Goal: Information Seeking & Learning: Find contact information

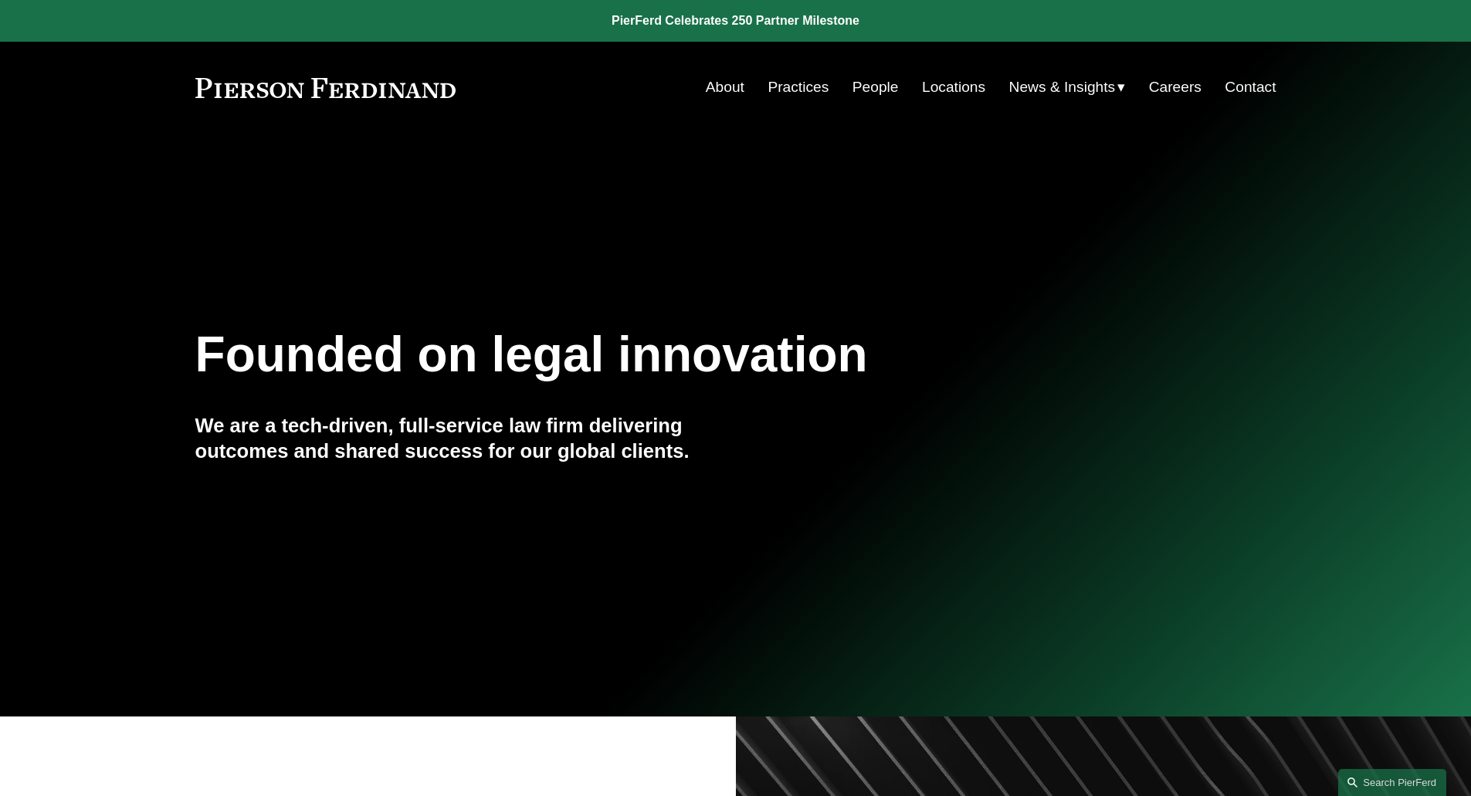
click at [861, 90] on link "People" at bounding box center [876, 87] width 46 height 29
click at [861, 86] on link "People" at bounding box center [876, 87] width 46 height 29
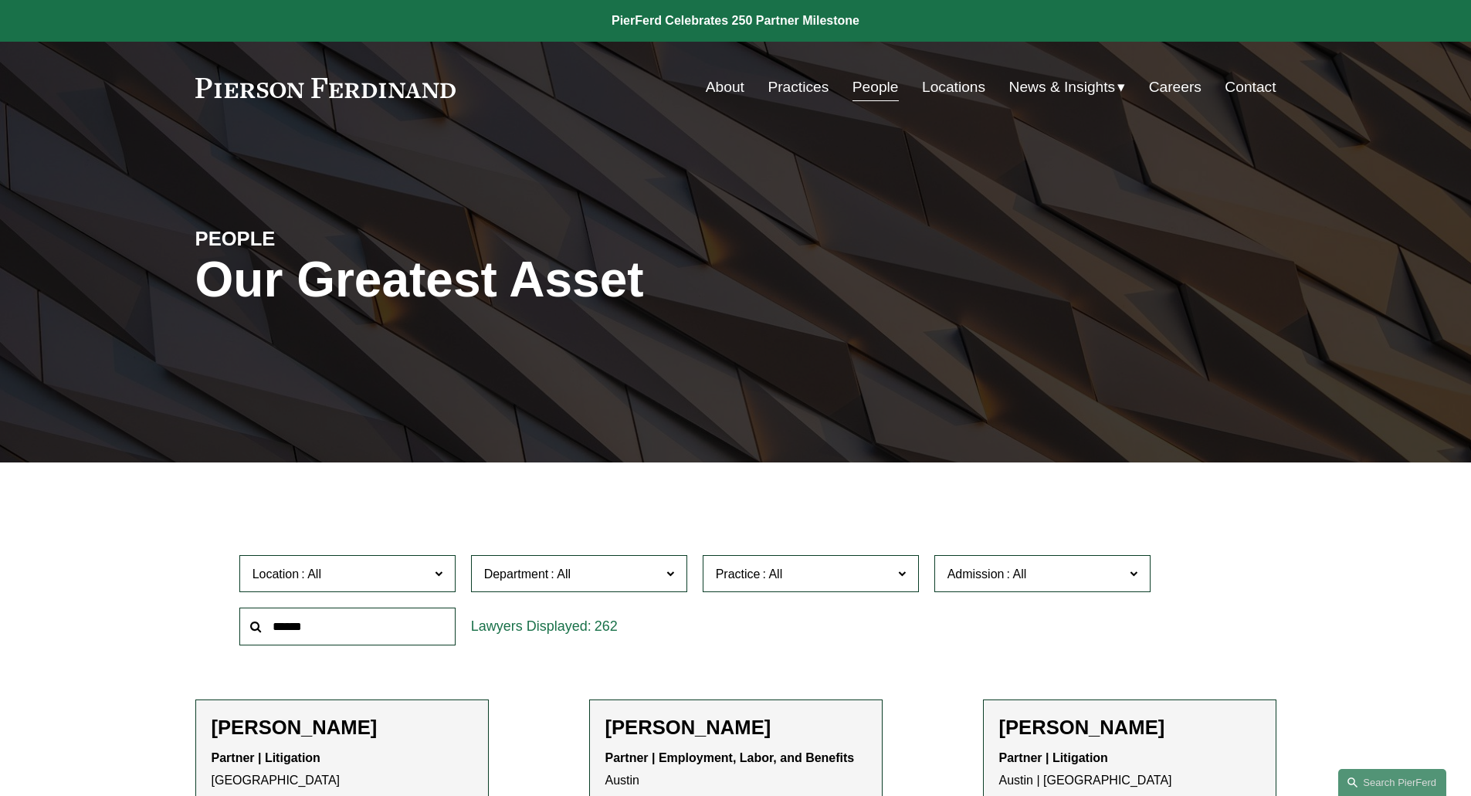
click at [325, 619] on input "text" at bounding box center [347, 627] width 216 height 38
type input "***"
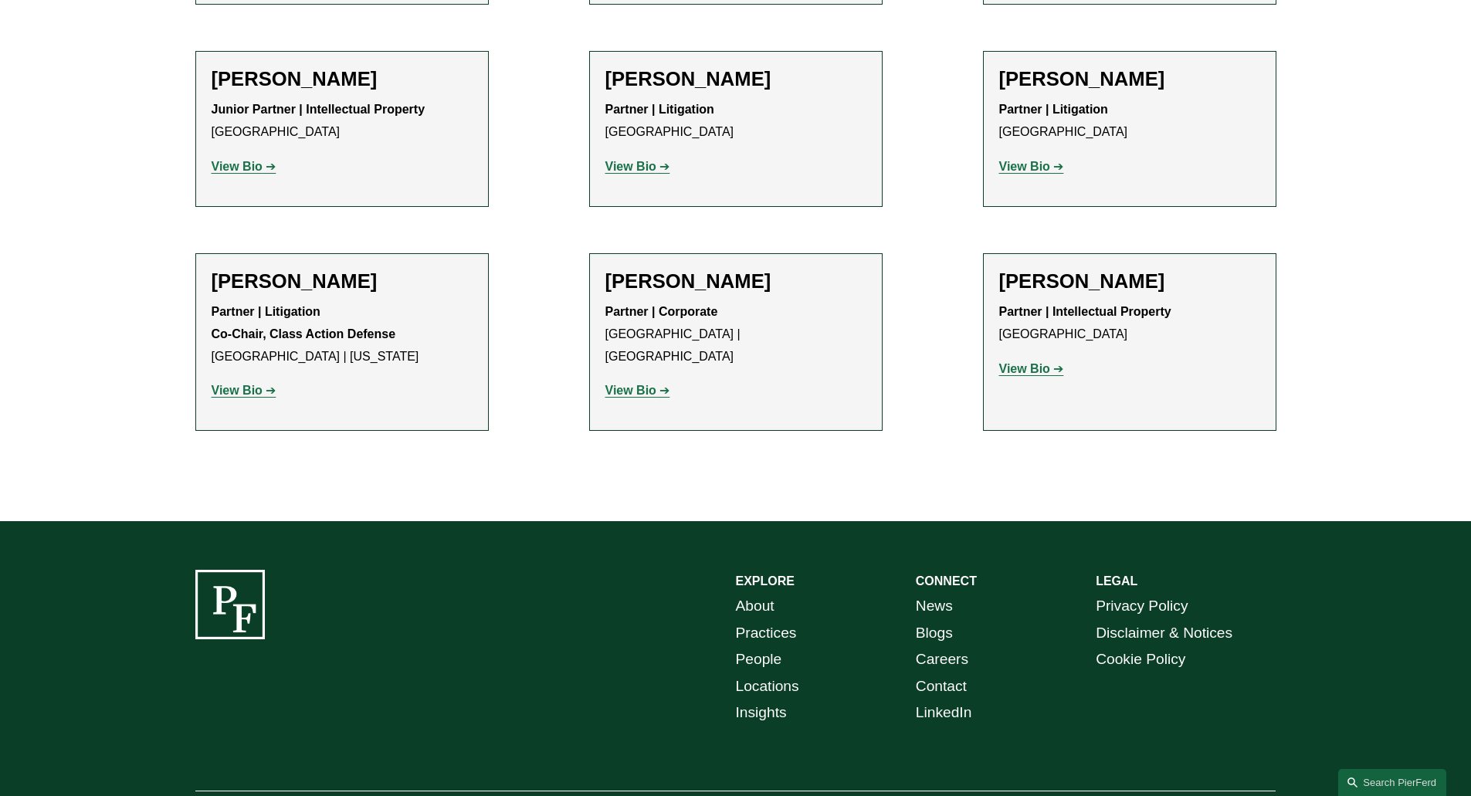
scroll to position [893, 0]
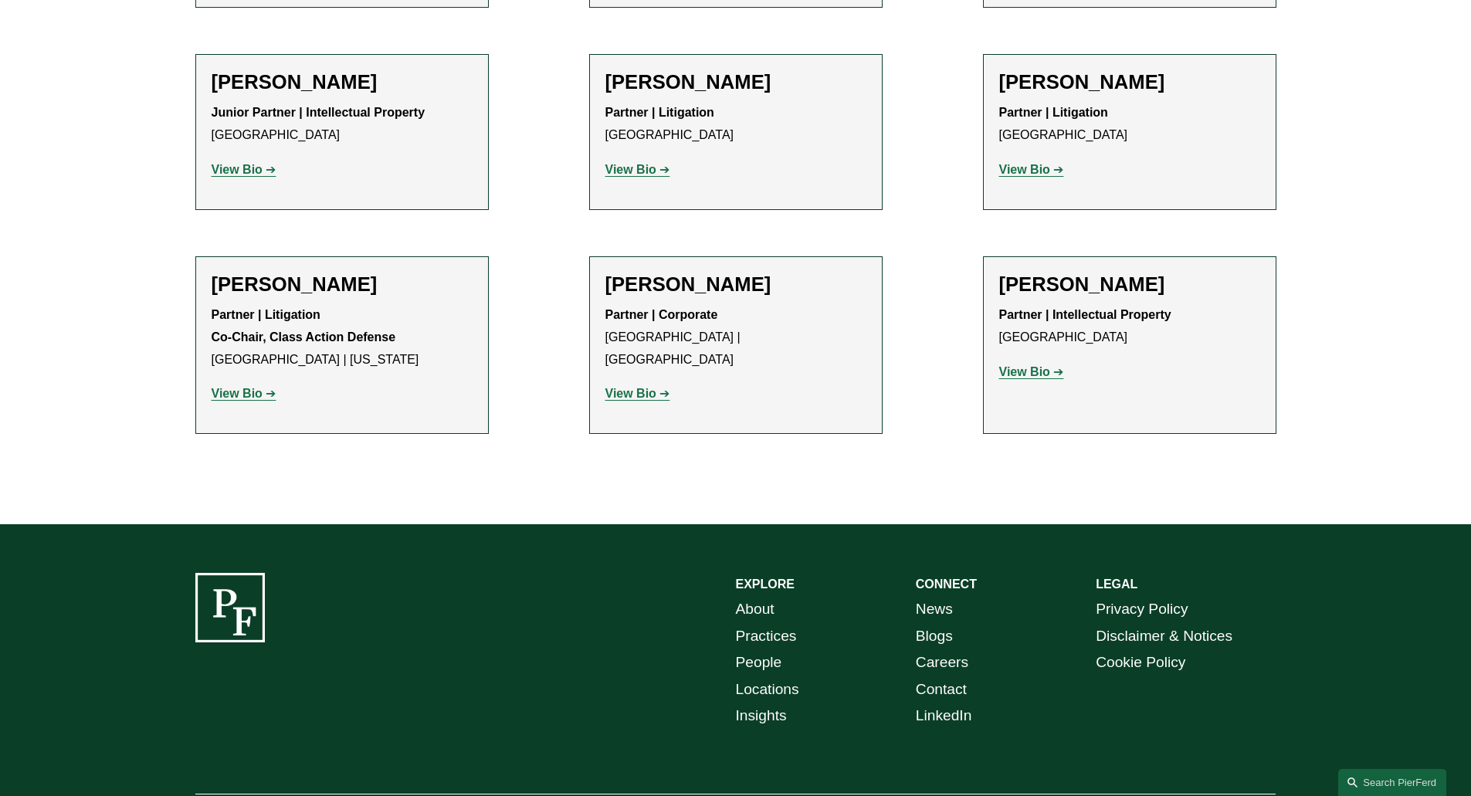
click at [1025, 361] on p "View Bio" at bounding box center [1129, 372] width 261 height 22
click at [1019, 365] on strong "View Bio" at bounding box center [1024, 371] width 51 height 13
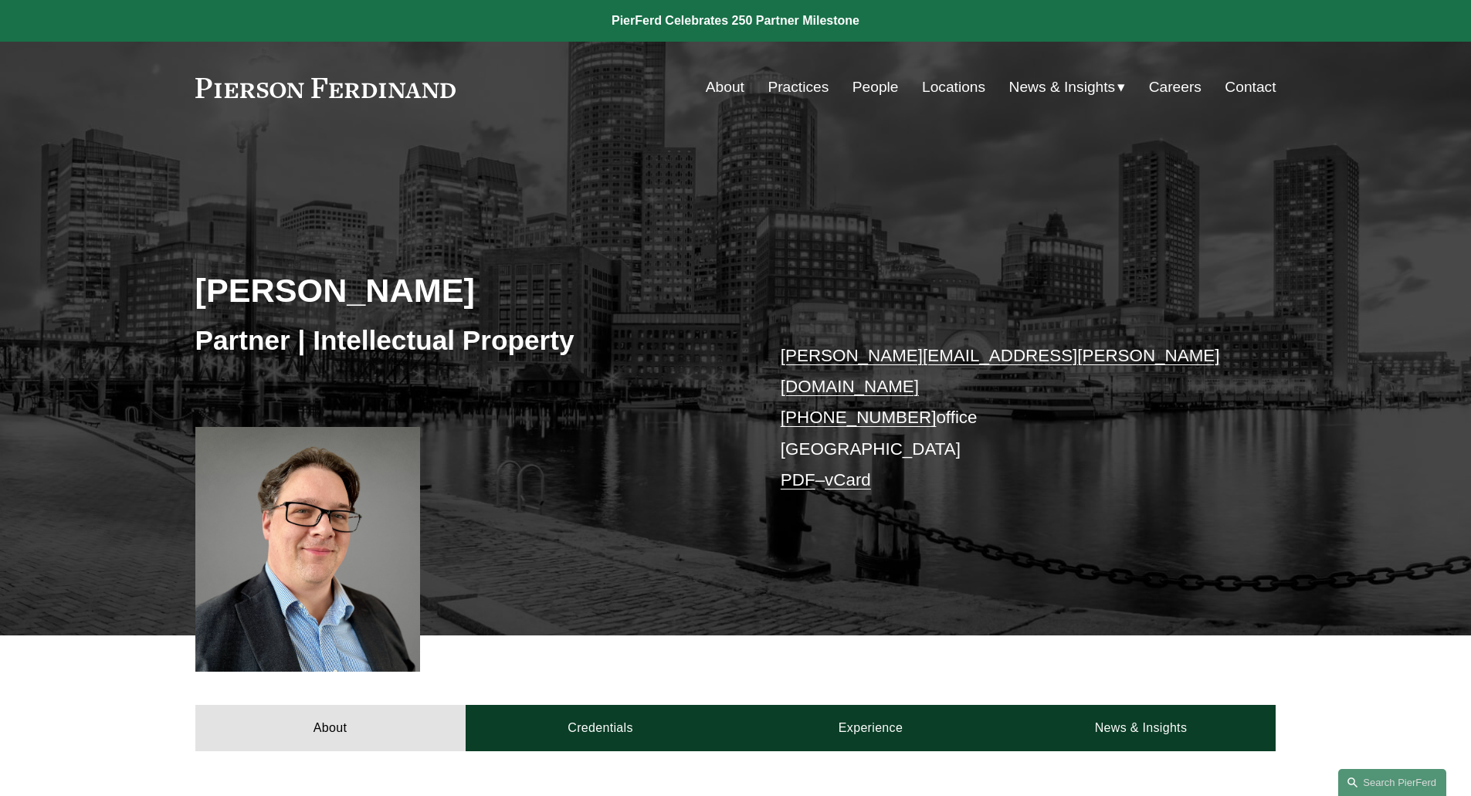
scroll to position [697, 0]
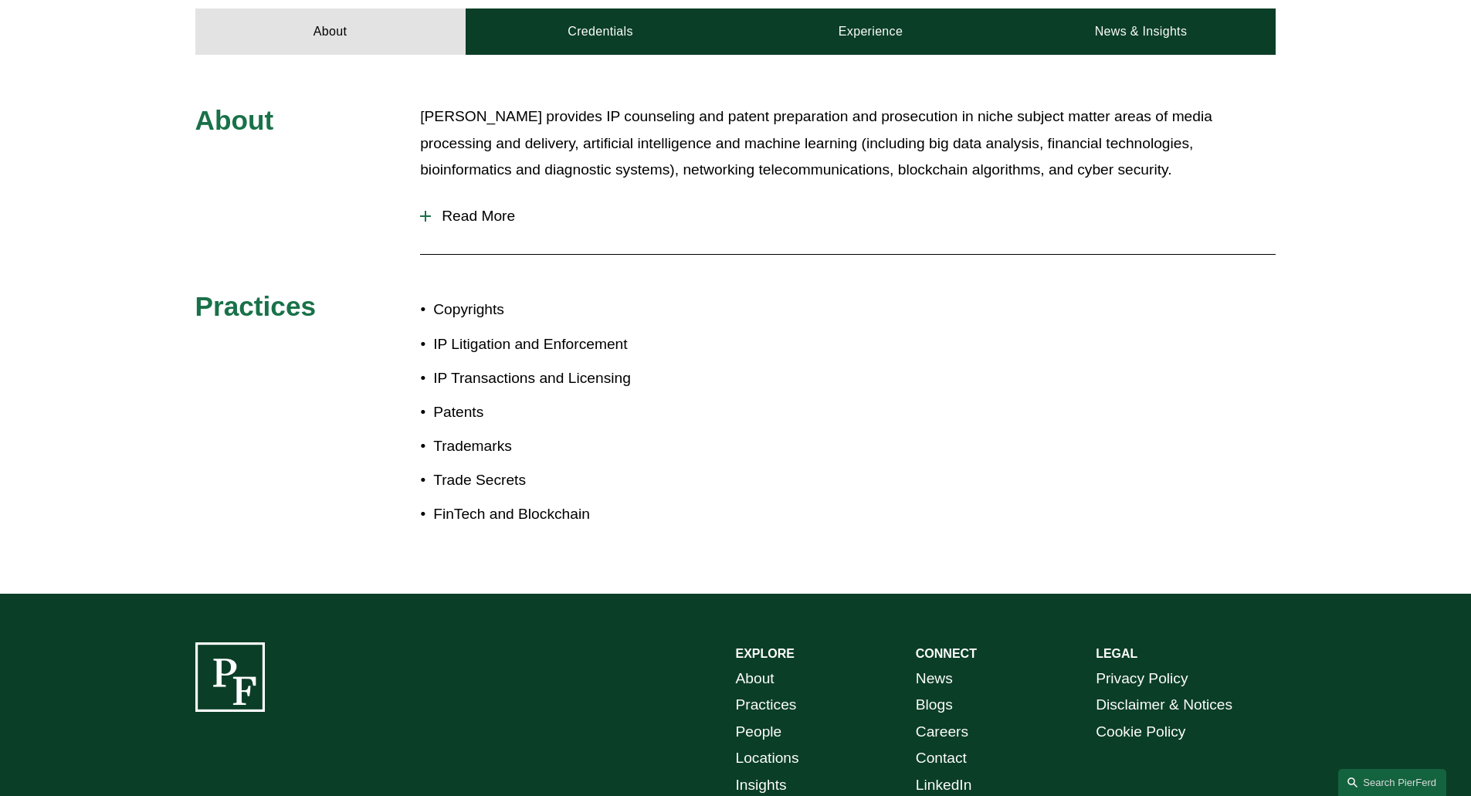
click at [1030, 286] on div "About Daniel provides IP counseling and patent preparation and prosecution in n…" at bounding box center [735, 324] width 1471 height 442
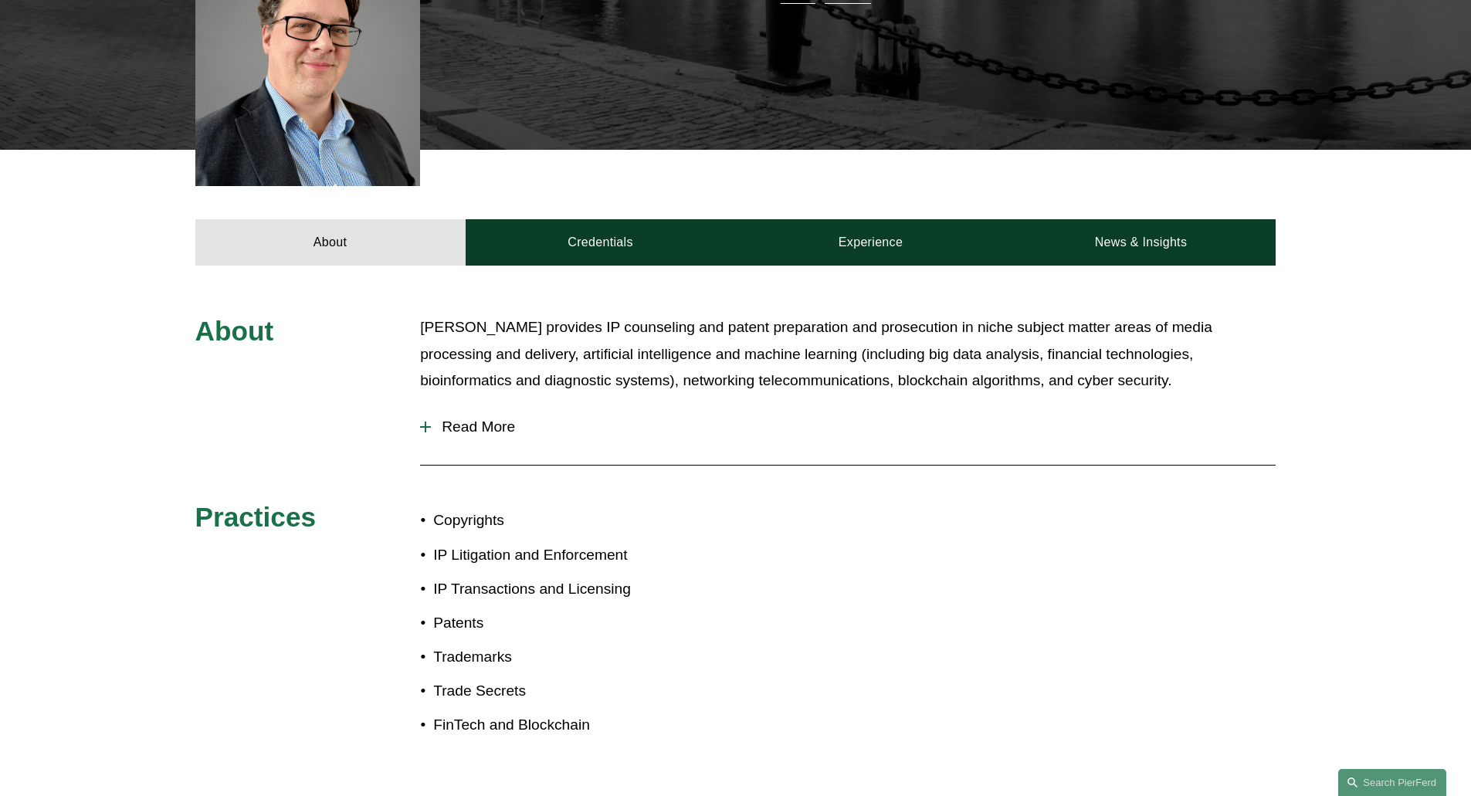
scroll to position [511, 0]
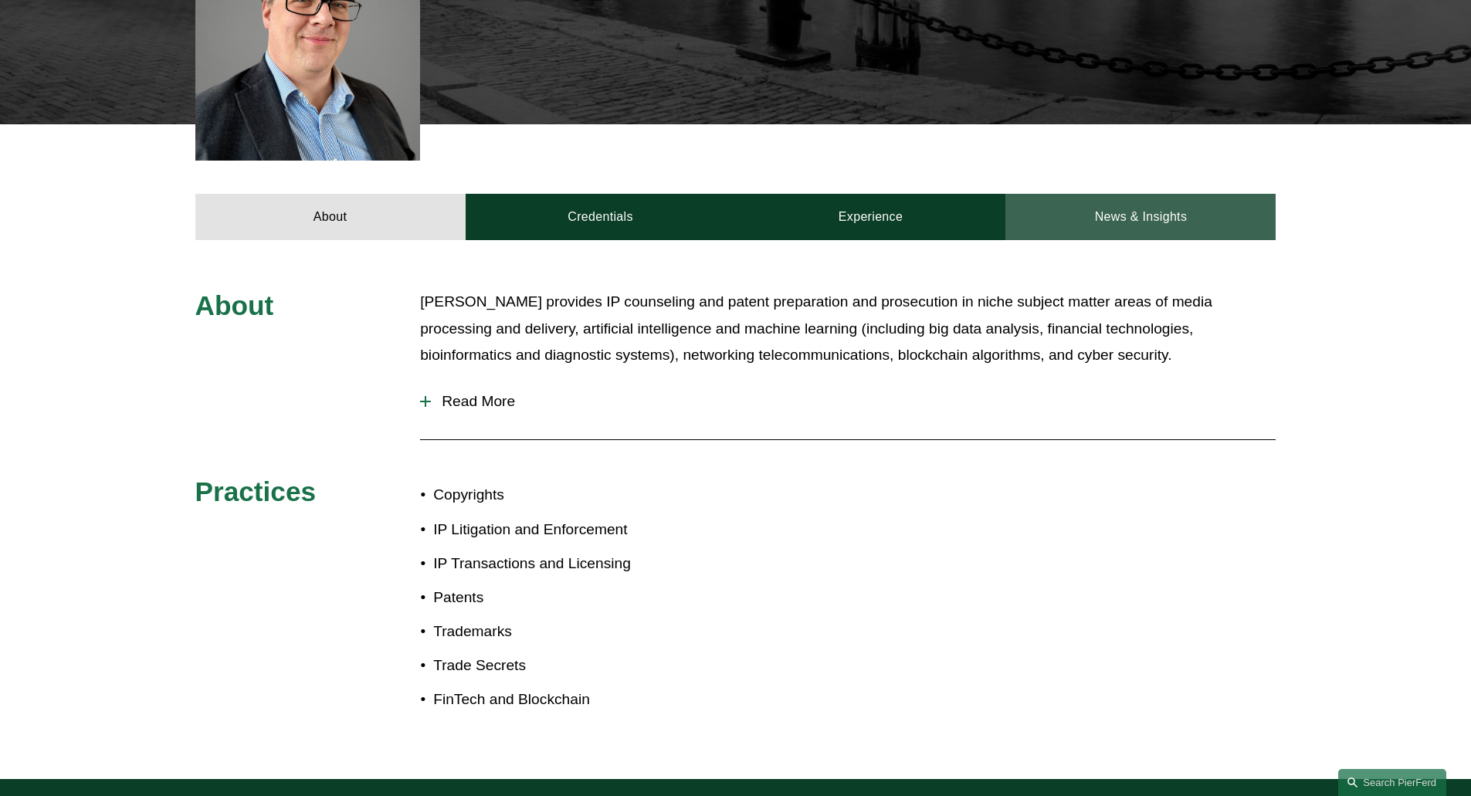
click at [1108, 207] on link "News & Insights" at bounding box center [1140, 217] width 270 height 46
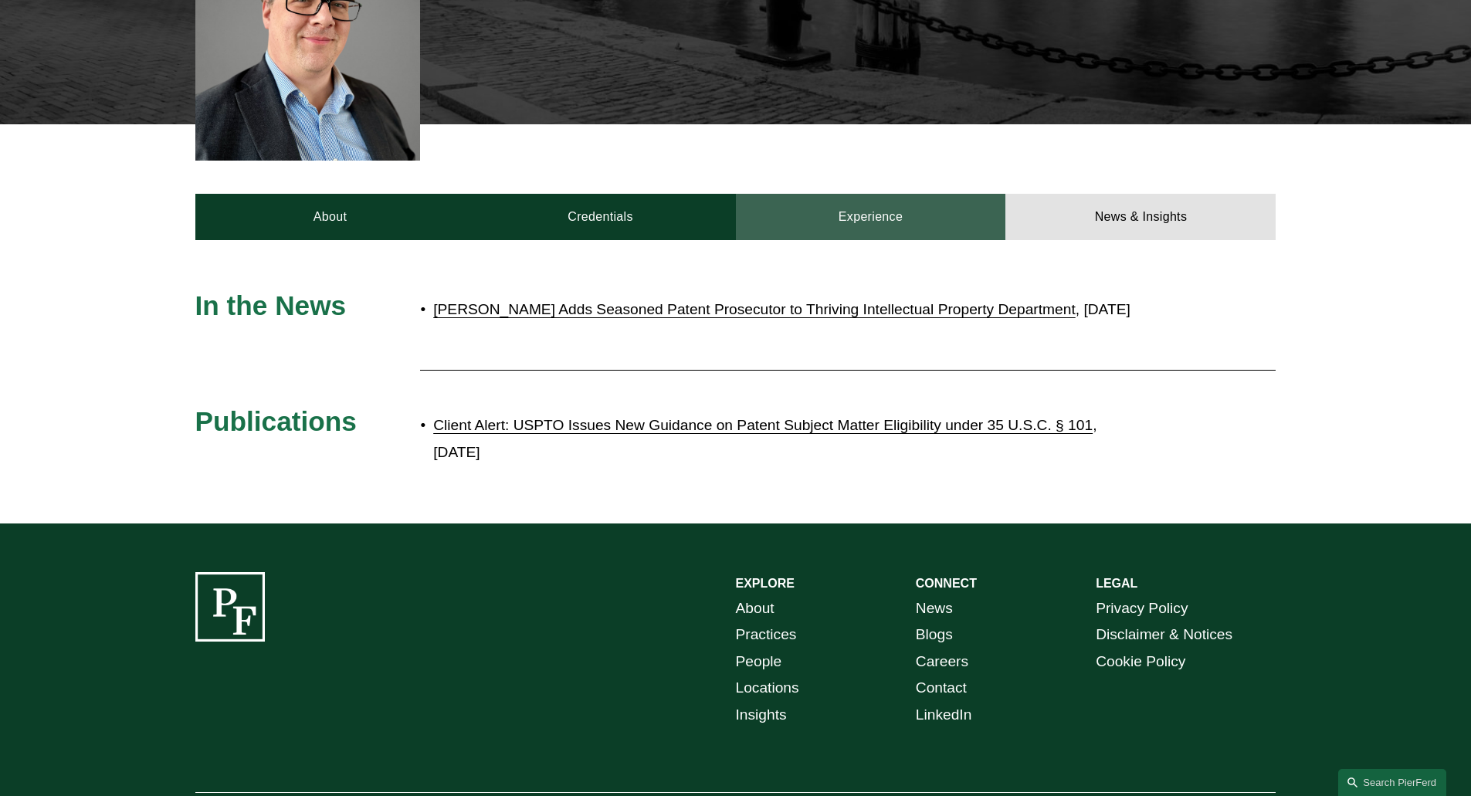
click at [850, 207] on link "Experience" at bounding box center [871, 217] width 270 height 46
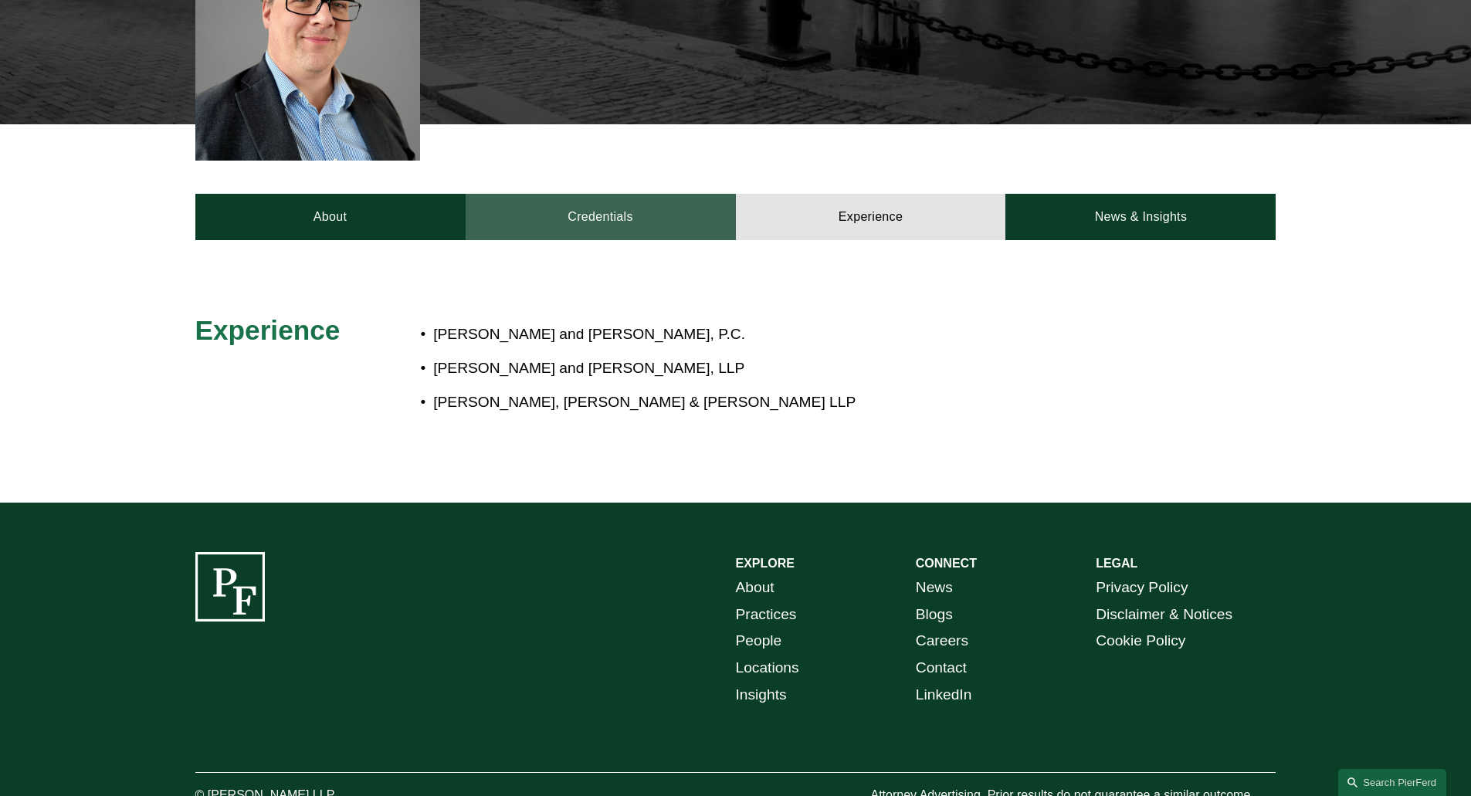
click at [642, 196] on link "Credentials" at bounding box center [601, 217] width 270 height 46
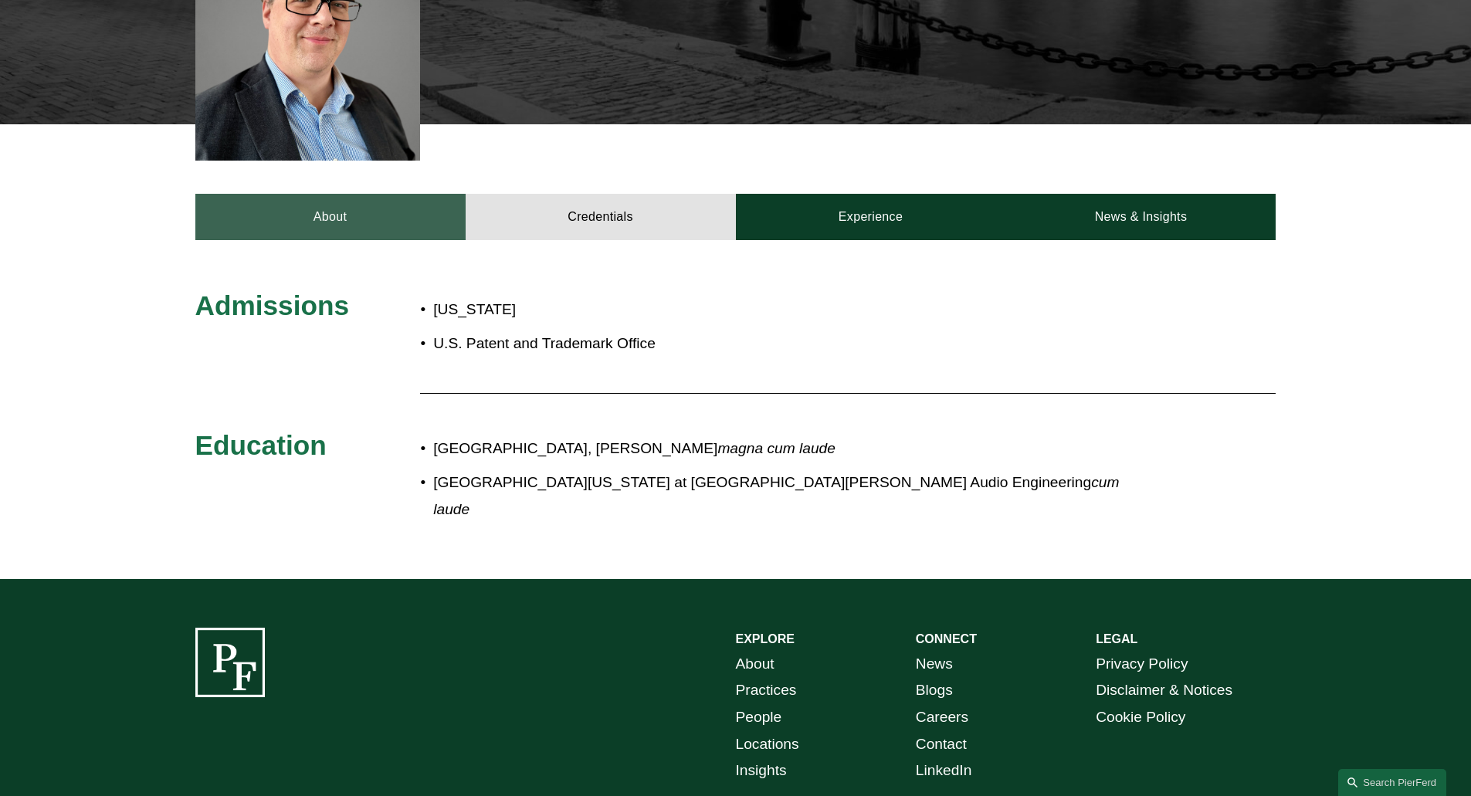
click at [361, 218] on link "About" at bounding box center [330, 217] width 270 height 46
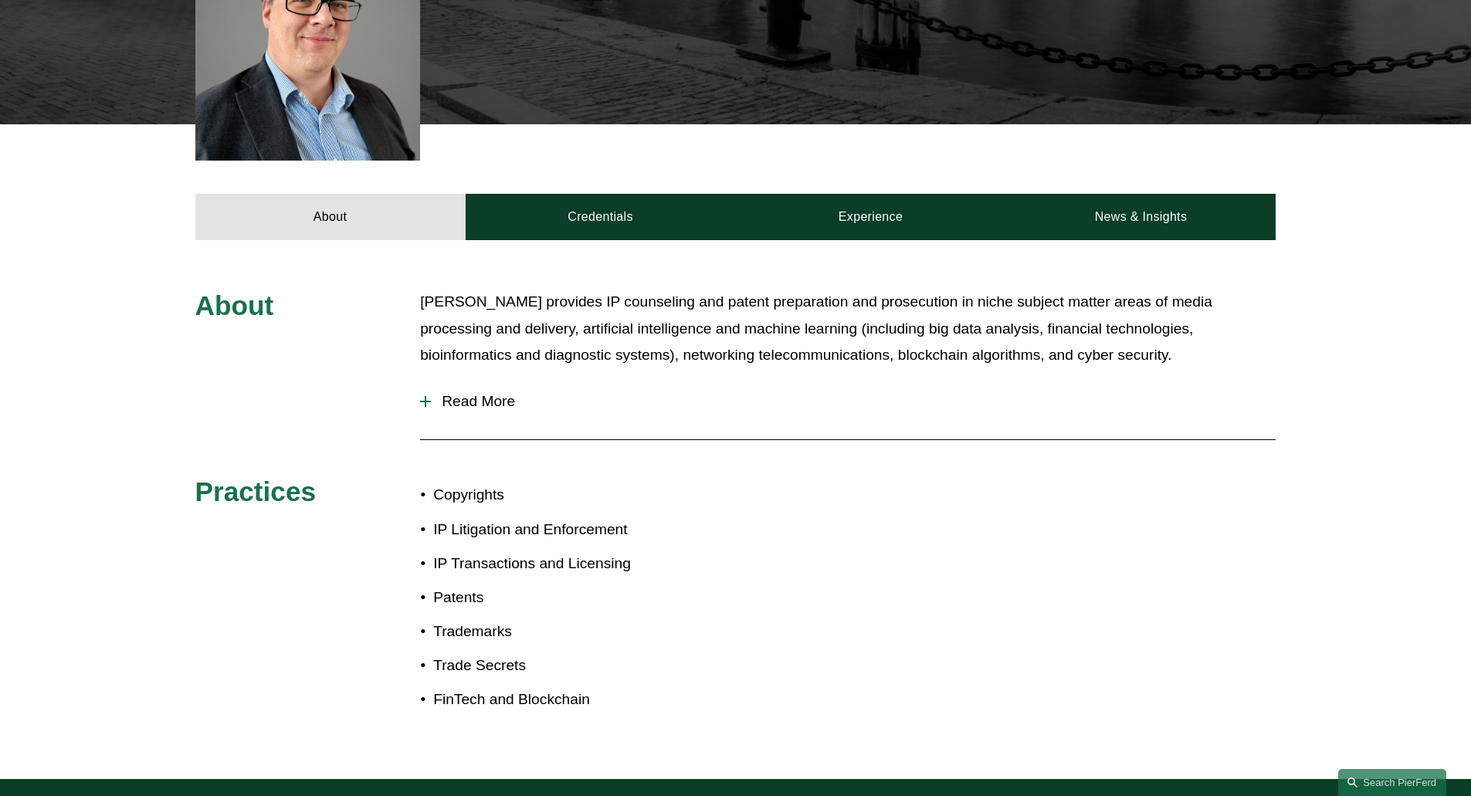
click at [488, 272] on div "About Daniel provides IP counseling and patent preparation and prosecution in n…" at bounding box center [735, 509] width 1471 height 539
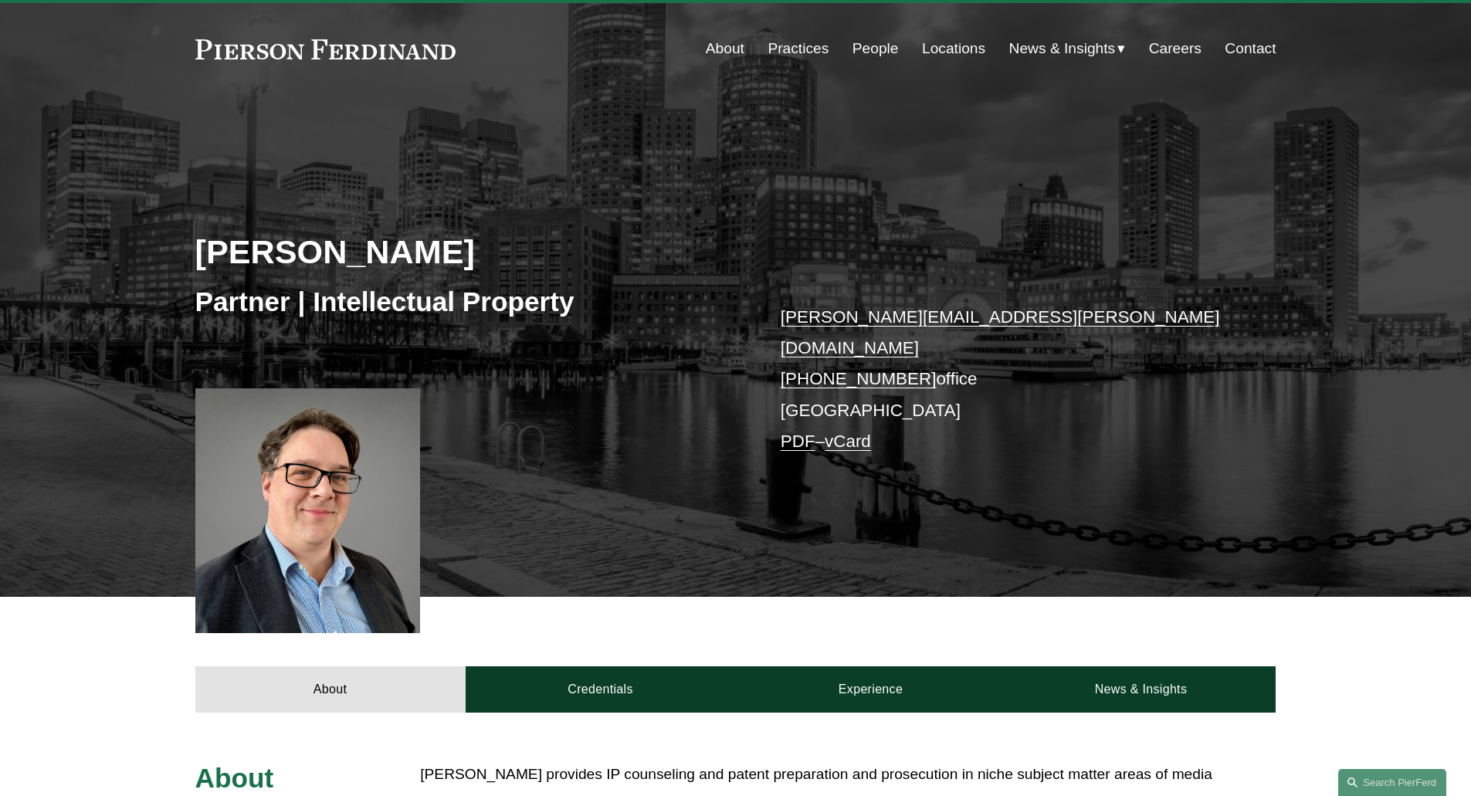
scroll to position [0, 0]
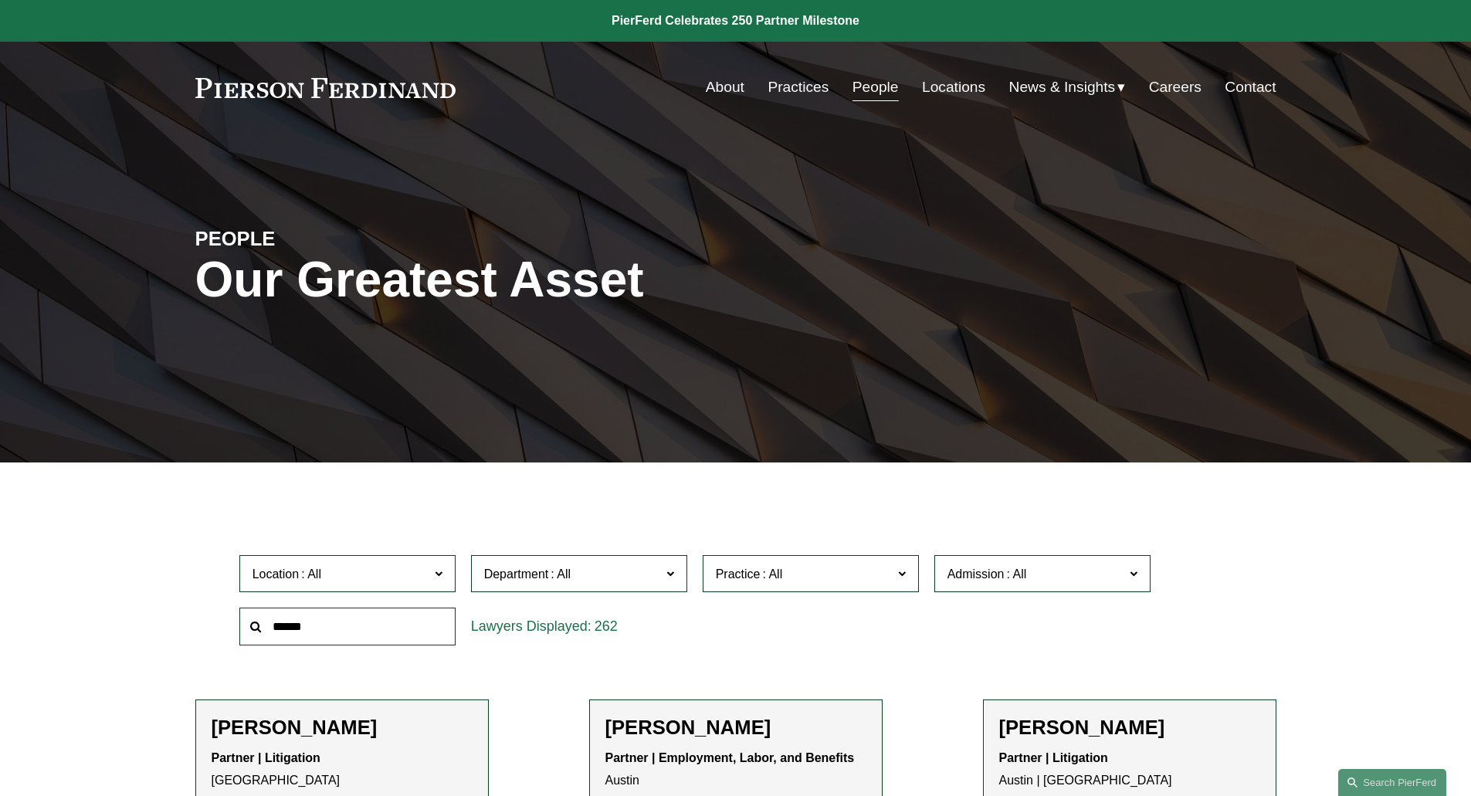
click at [303, 628] on input "text" at bounding box center [347, 627] width 216 height 38
type input "******"
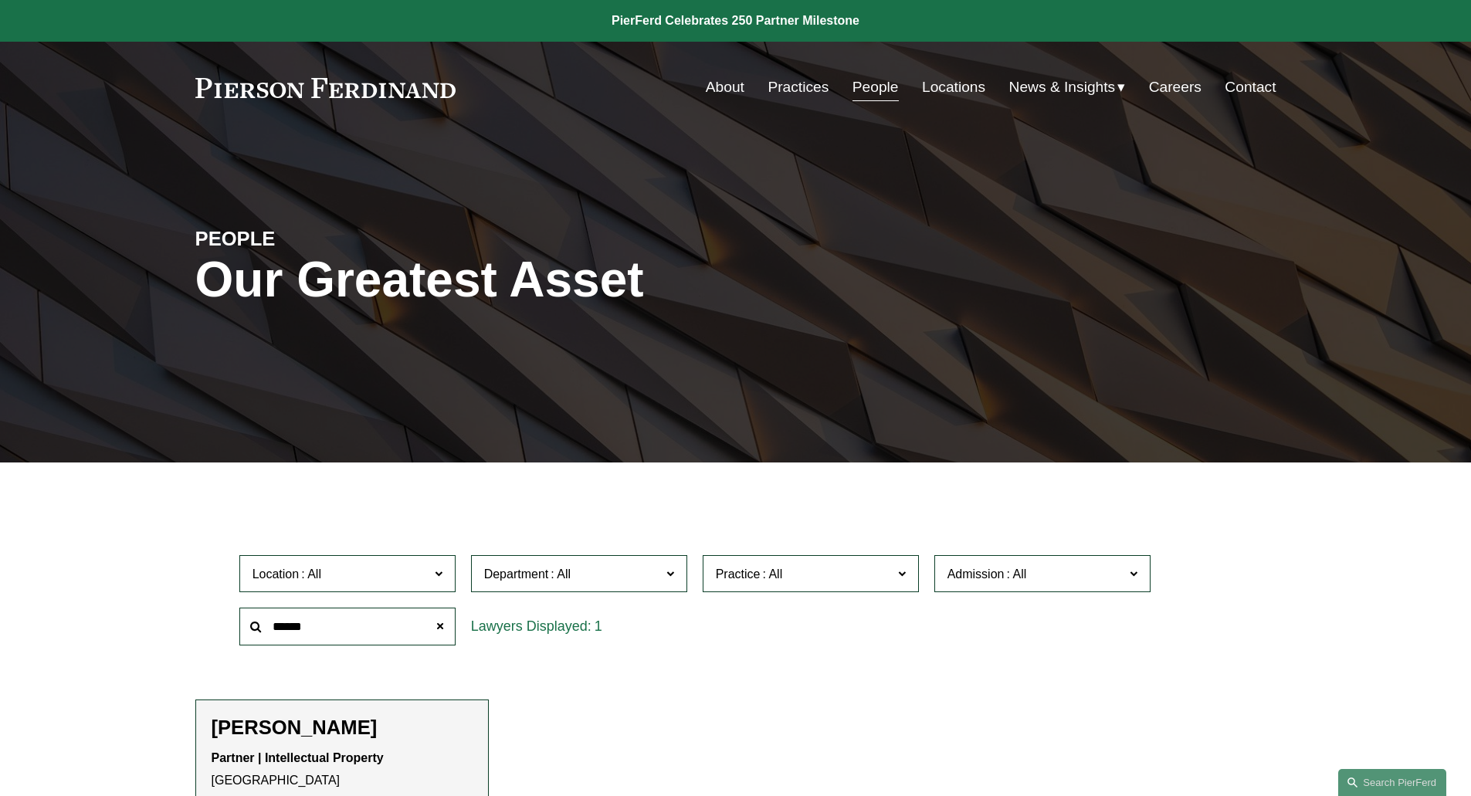
click at [859, 688] on ul "Filter Location All Atlanta Austin Bellevue Boston Charlotte Chicago Cincinnati…" at bounding box center [735, 678] width 1169 height 354
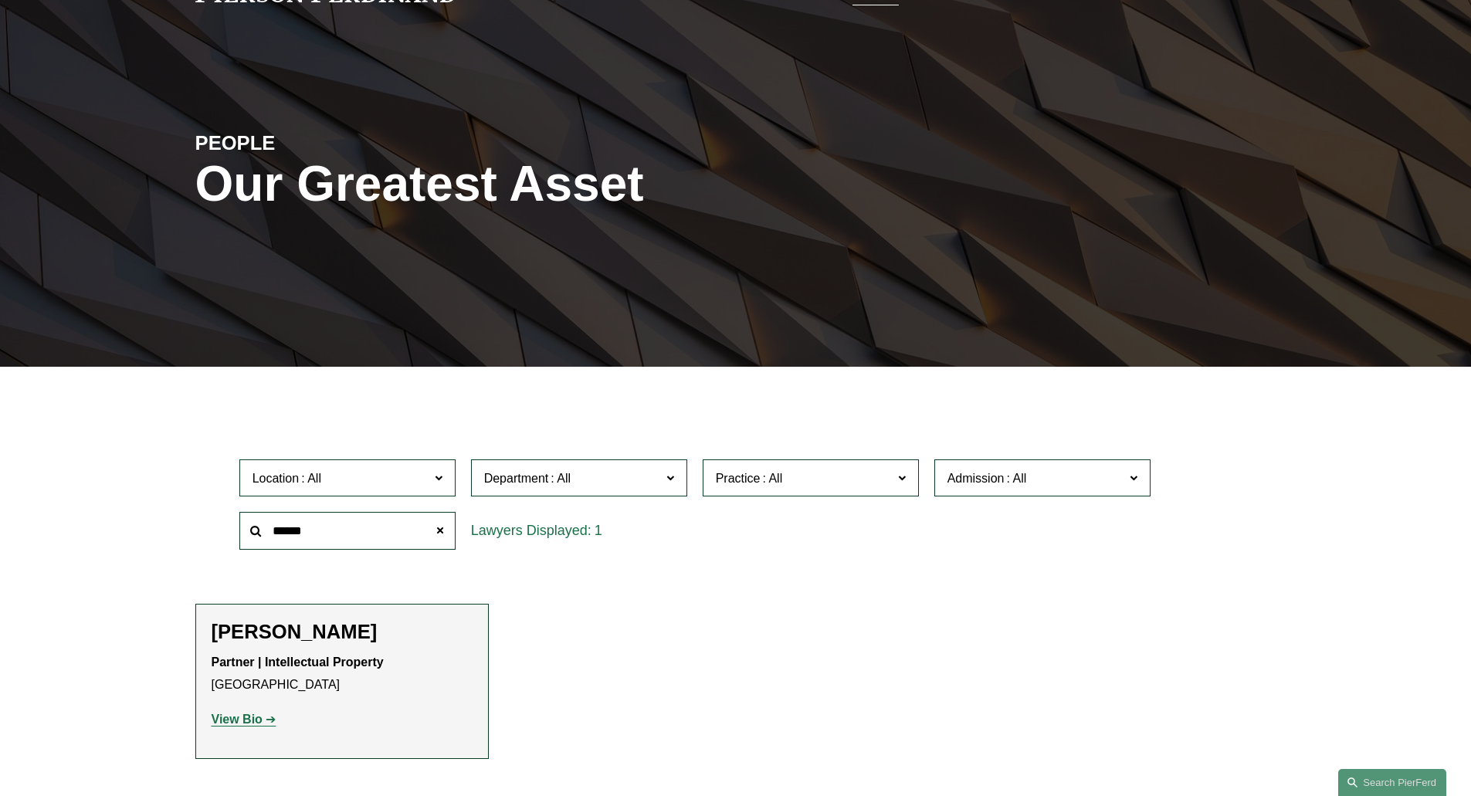
scroll to position [124, 0]
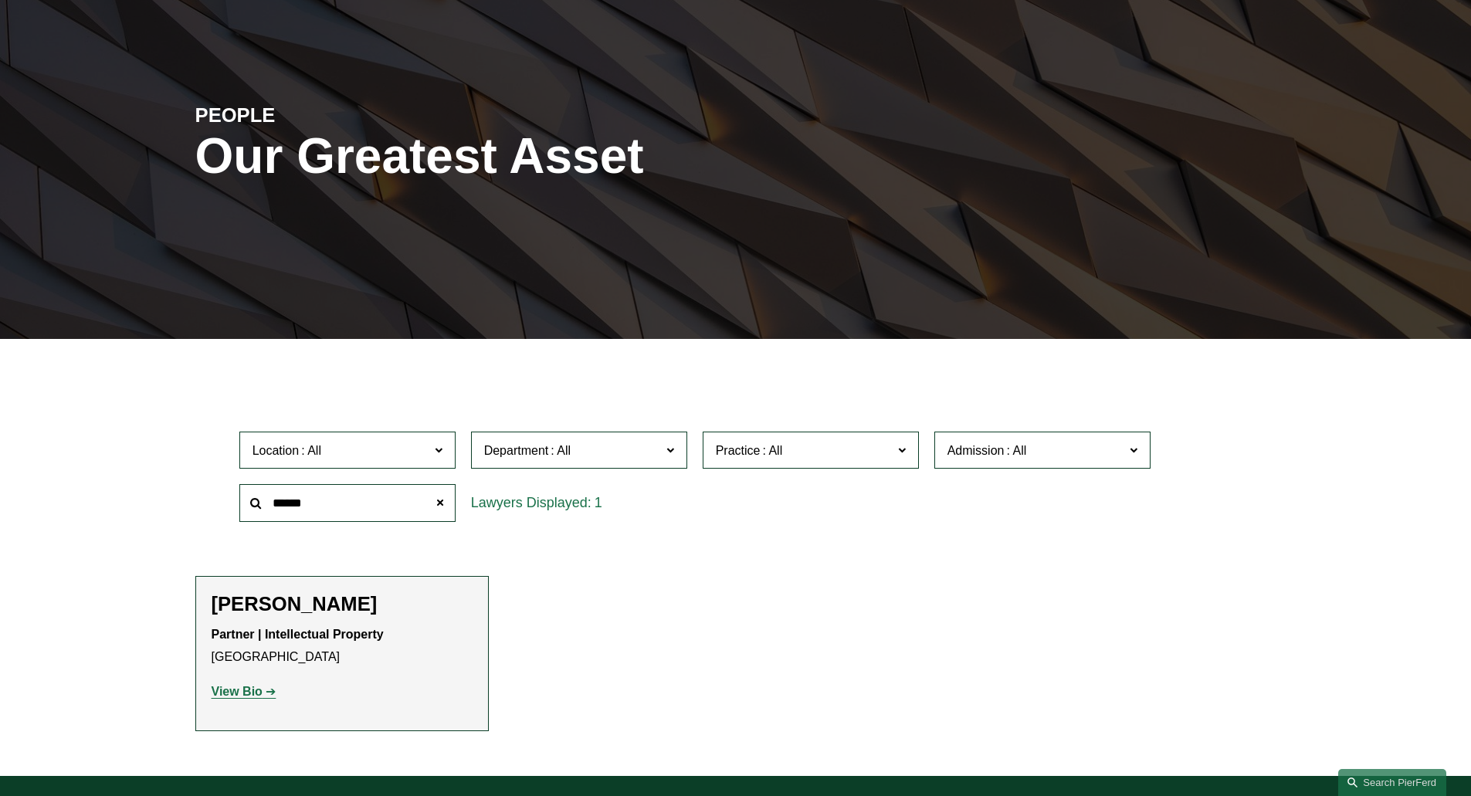
click at [240, 612] on h2 "[PERSON_NAME]" at bounding box center [342, 604] width 261 height 24
click at [219, 693] on strong "View Bio" at bounding box center [237, 691] width 51 height 13
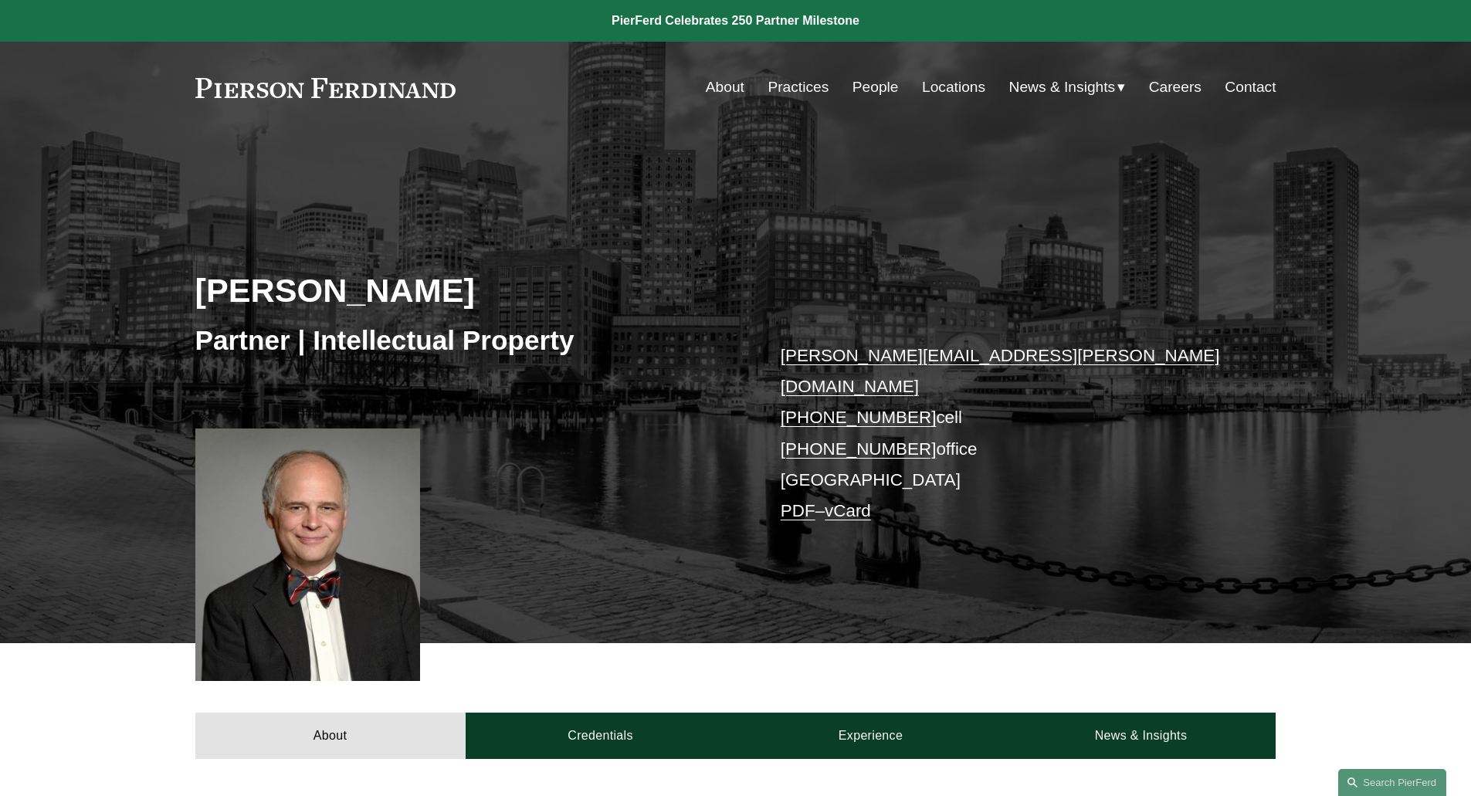
click at [873, 82] on link "People" at bounding box center [876, 87] width 46 height 29
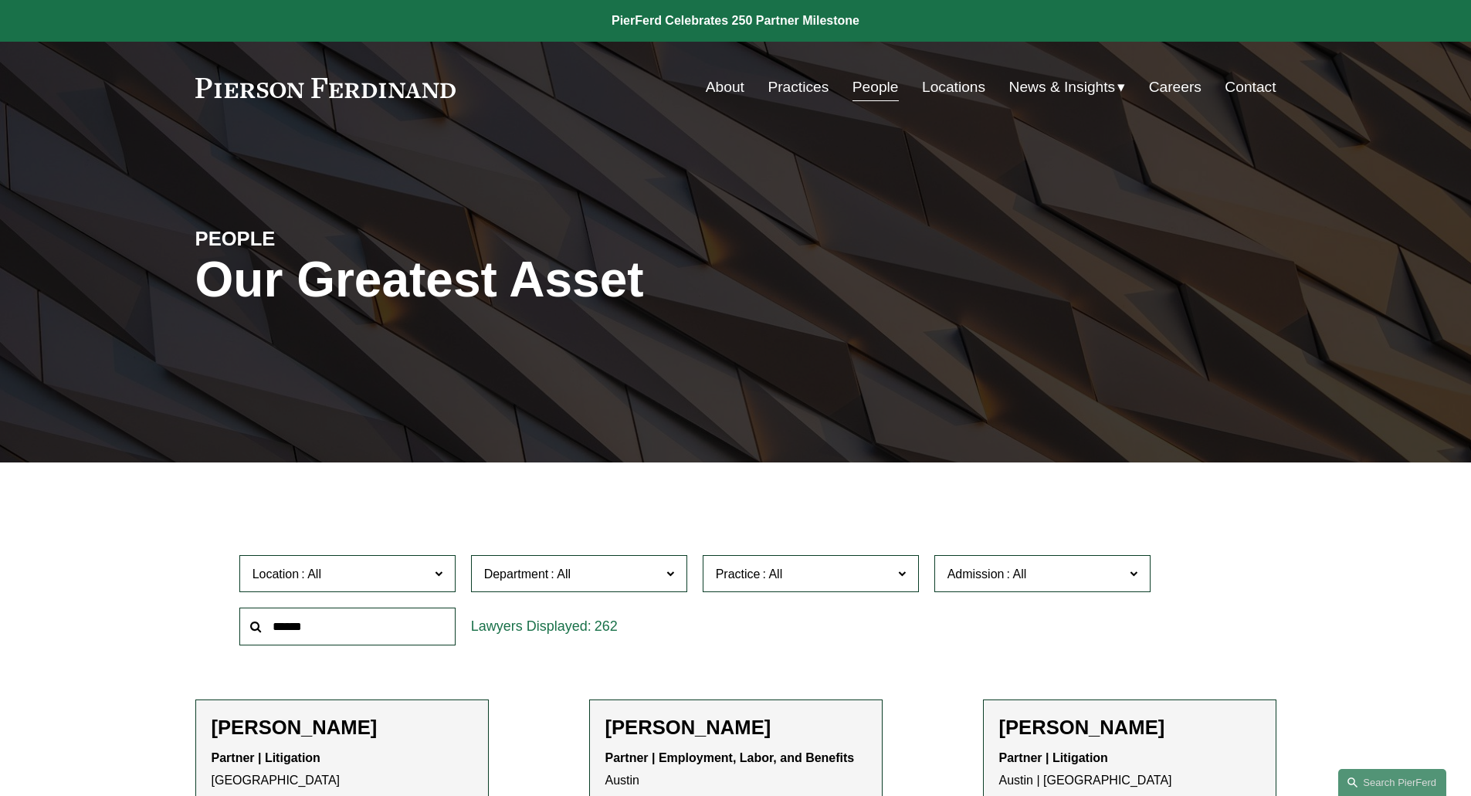
click at [381, 562] on label "Location" at bounding box center [347, 574] width 216 height 38
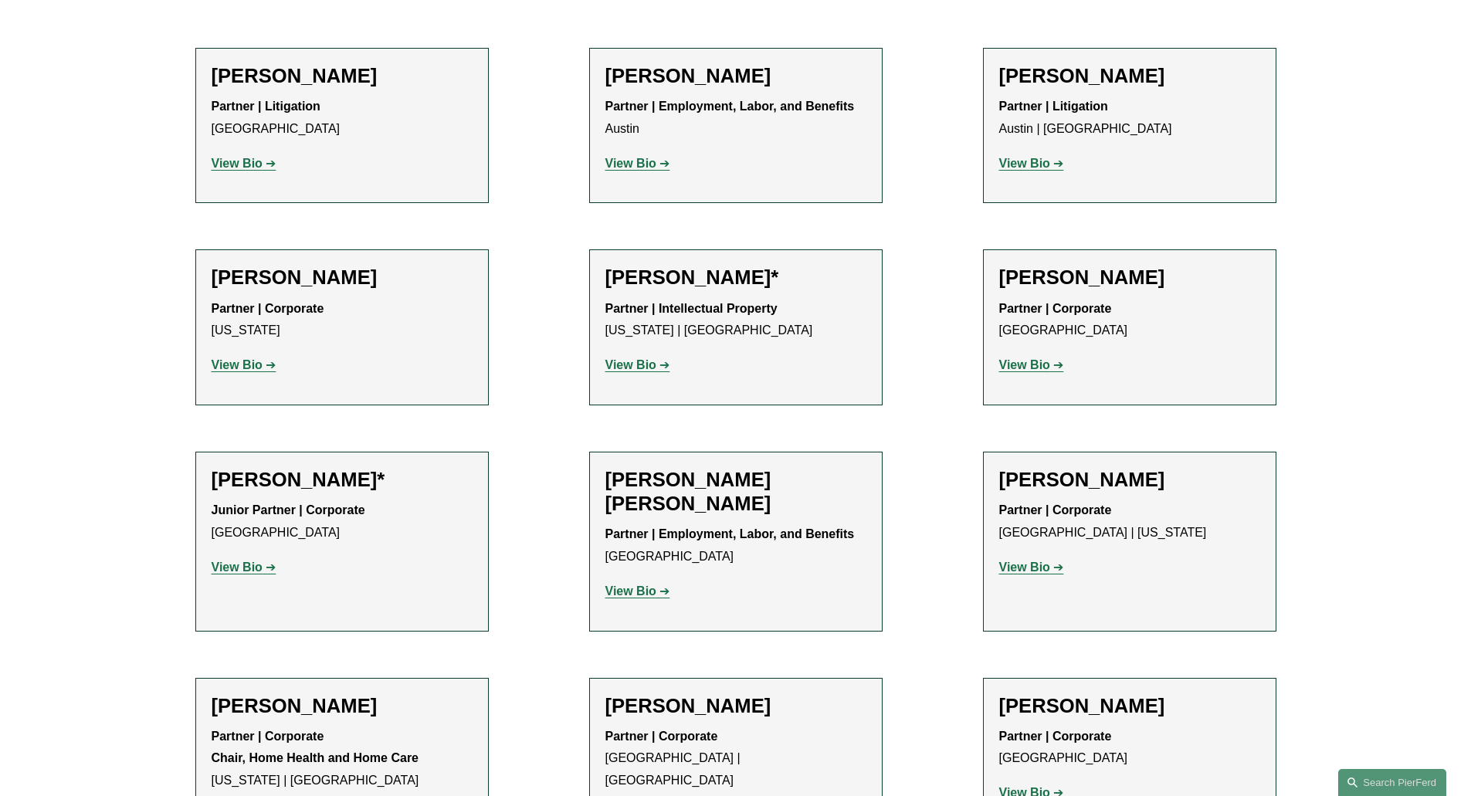
scroll to position [653, 0]
click at [488, 49] on li "Katie Ackels Partner | Litigation Dallas View Bio Location: Dallas; Department:…" at bounding box center [341, 125] width 293 height 156
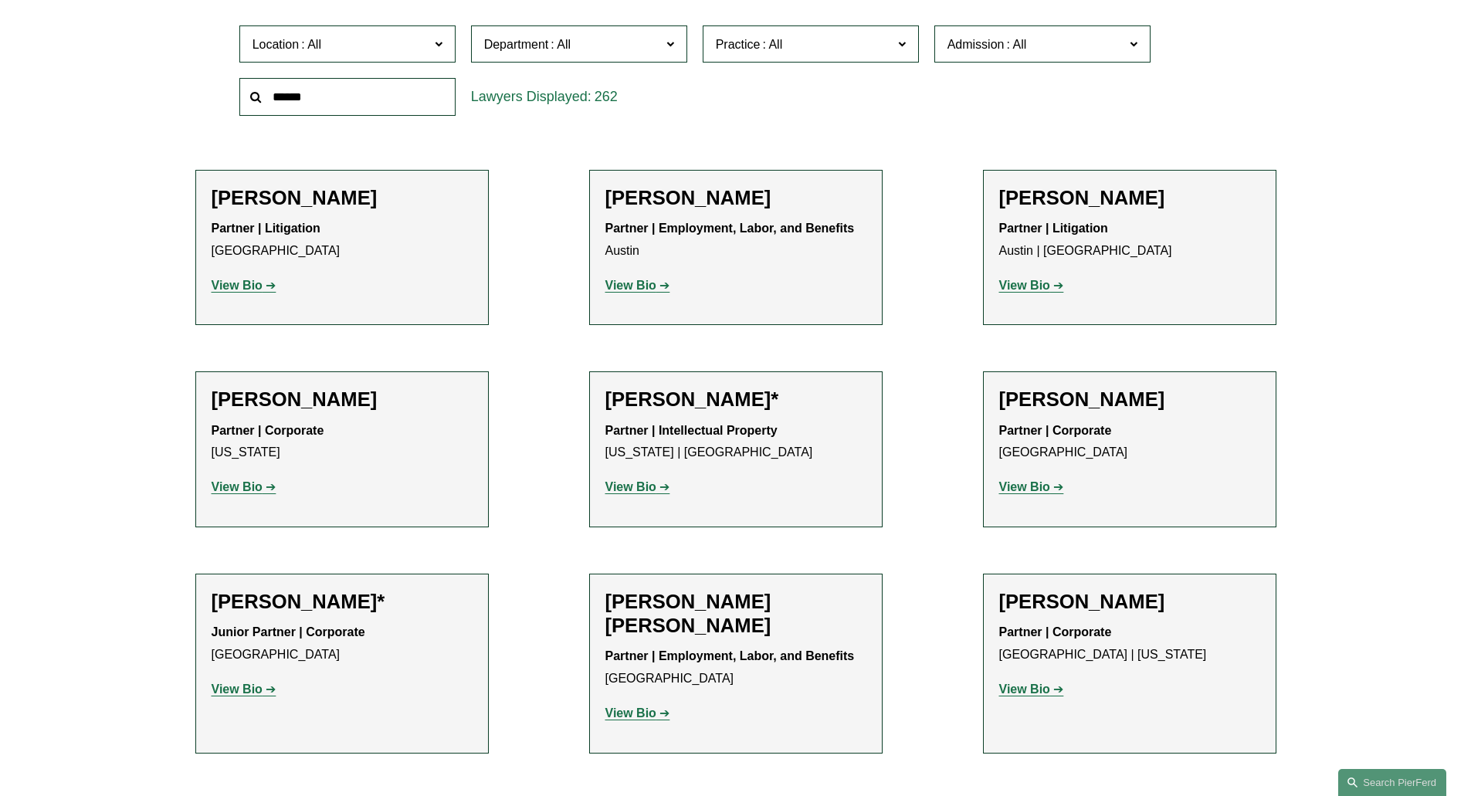
scroll to position [498, 0]
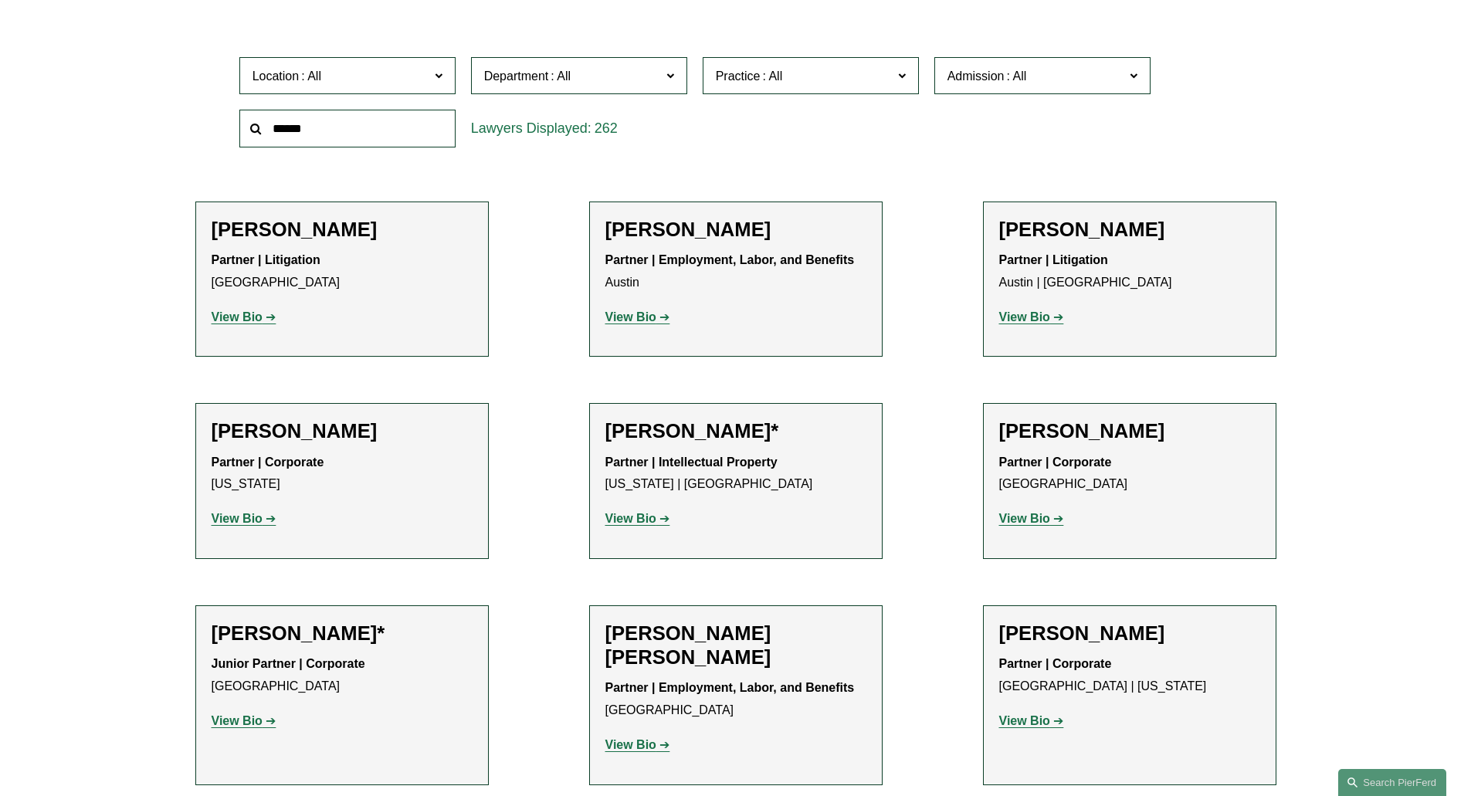
click at [446, 76] on label "Location" at bounding box center [347, 76] width 216 height 38
click at [869, 71] on span "Practice" at bounding box center [804, 76] width 177 height 21
click at [641, 72] on span "Department" at bounding box center [572, 76] width 177 height 21
click at [0, 0] on link "Litigation" at bounding box center [0, 0] width 0 height 0
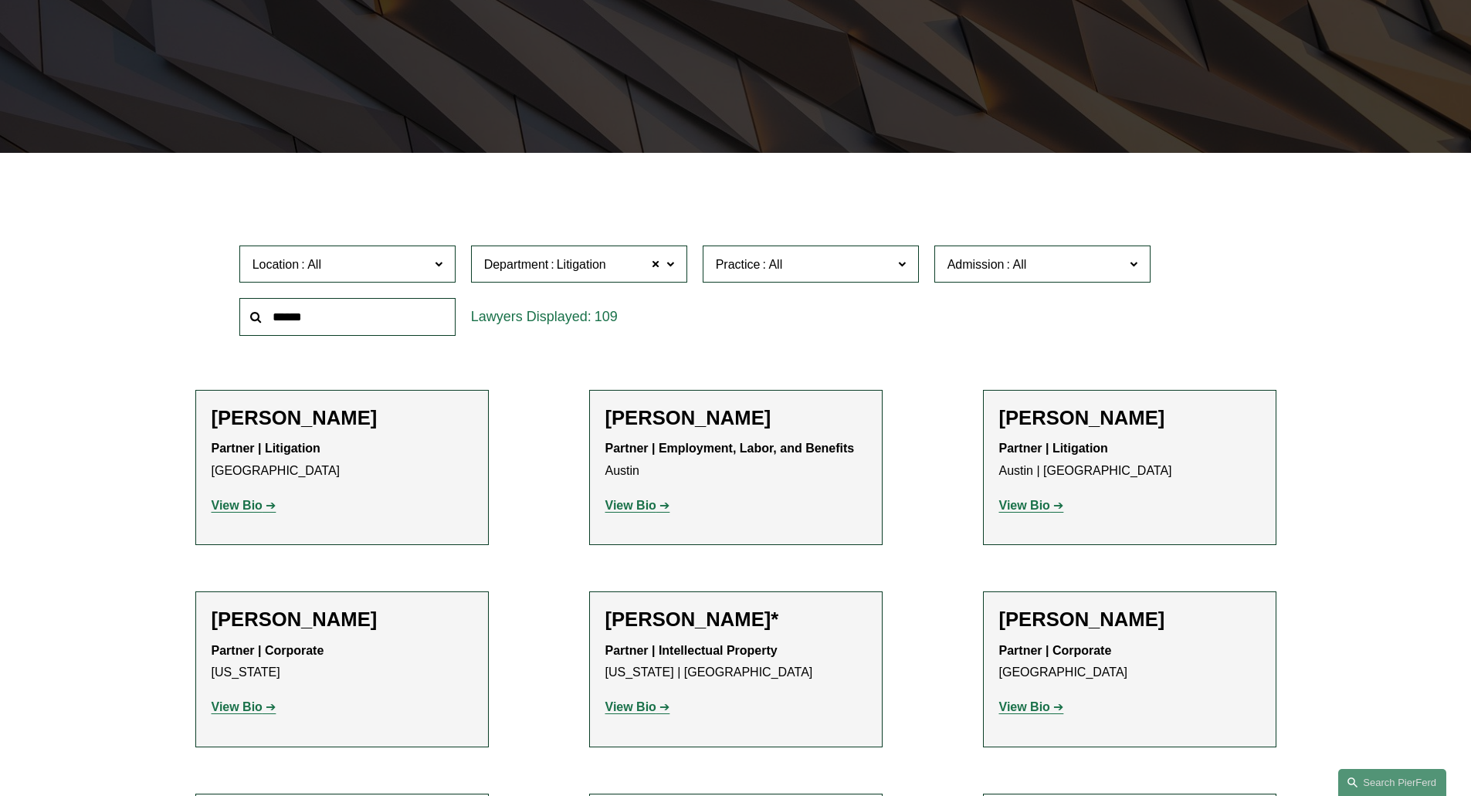
scroll to position [309, 0]
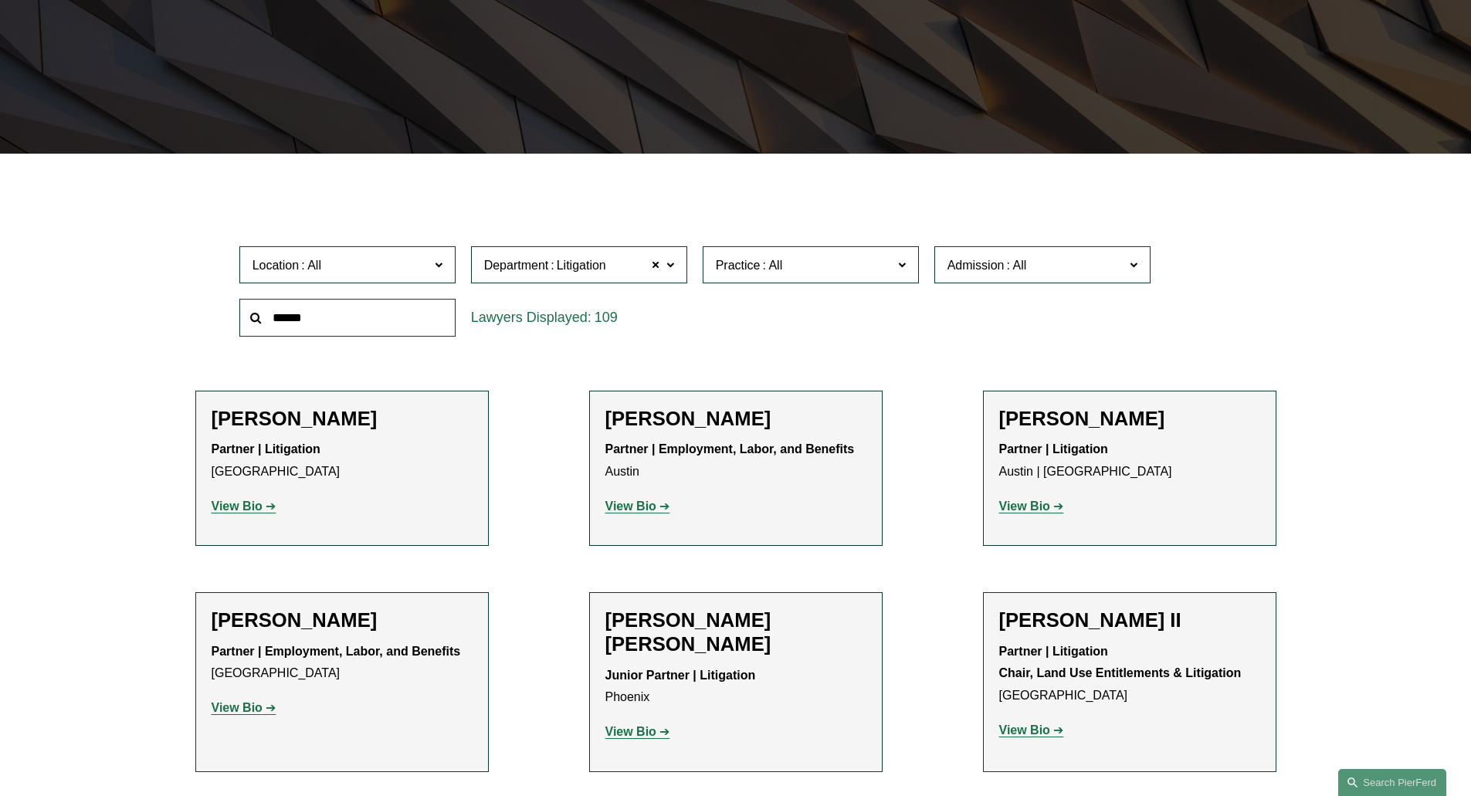
click at [954, 266] on span "Admission" at bounding box center [976, 265] width 57 height 13
drag, startPoint x: 1146, startPoint y: 303, endPoint x: 1148, endPoint y: 320, distance: 17.1
click at [0, 0] on ul "All Arizona California Colorado Connecticut Delaware Denmark District of Columb…" at bounding box center [0, 0] width 0 height 0
drag, startPoint x: 1151, startPoint y: 305, endPoint x: 1151, endPoint y: 344, distance: 39.4
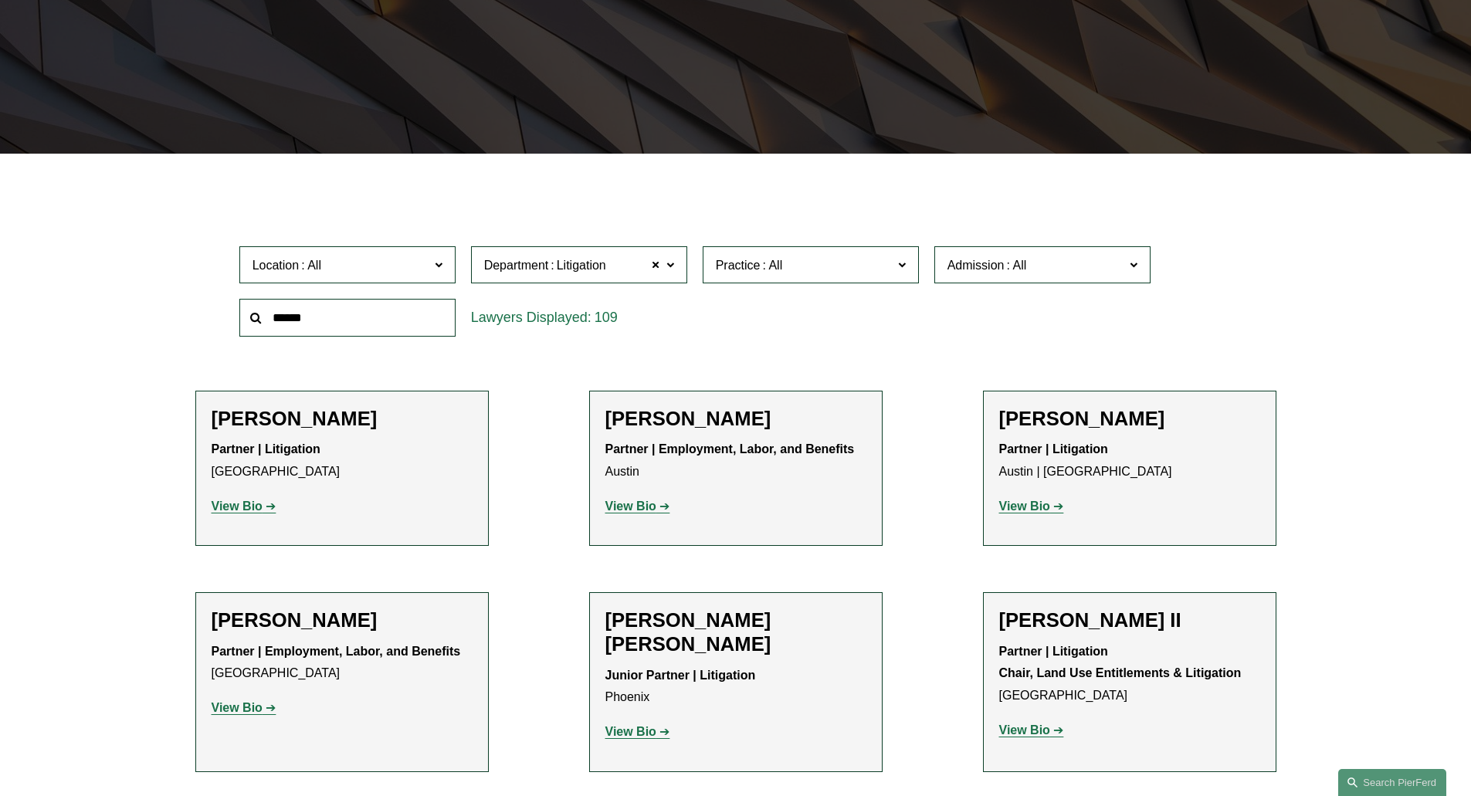
click at [1151, 344] on div "Location All Atlanta Austin Bellevue Boston Charlotte Chicago Cincinnati Clevel…" at bounding box center [736, 292] width 1009 height 106
click at [0, 0] on ul "All Arizona California Colorado Connecticut Delaware Denmark District of Columb…" at bounding box center [0, 0] width 0 height 0
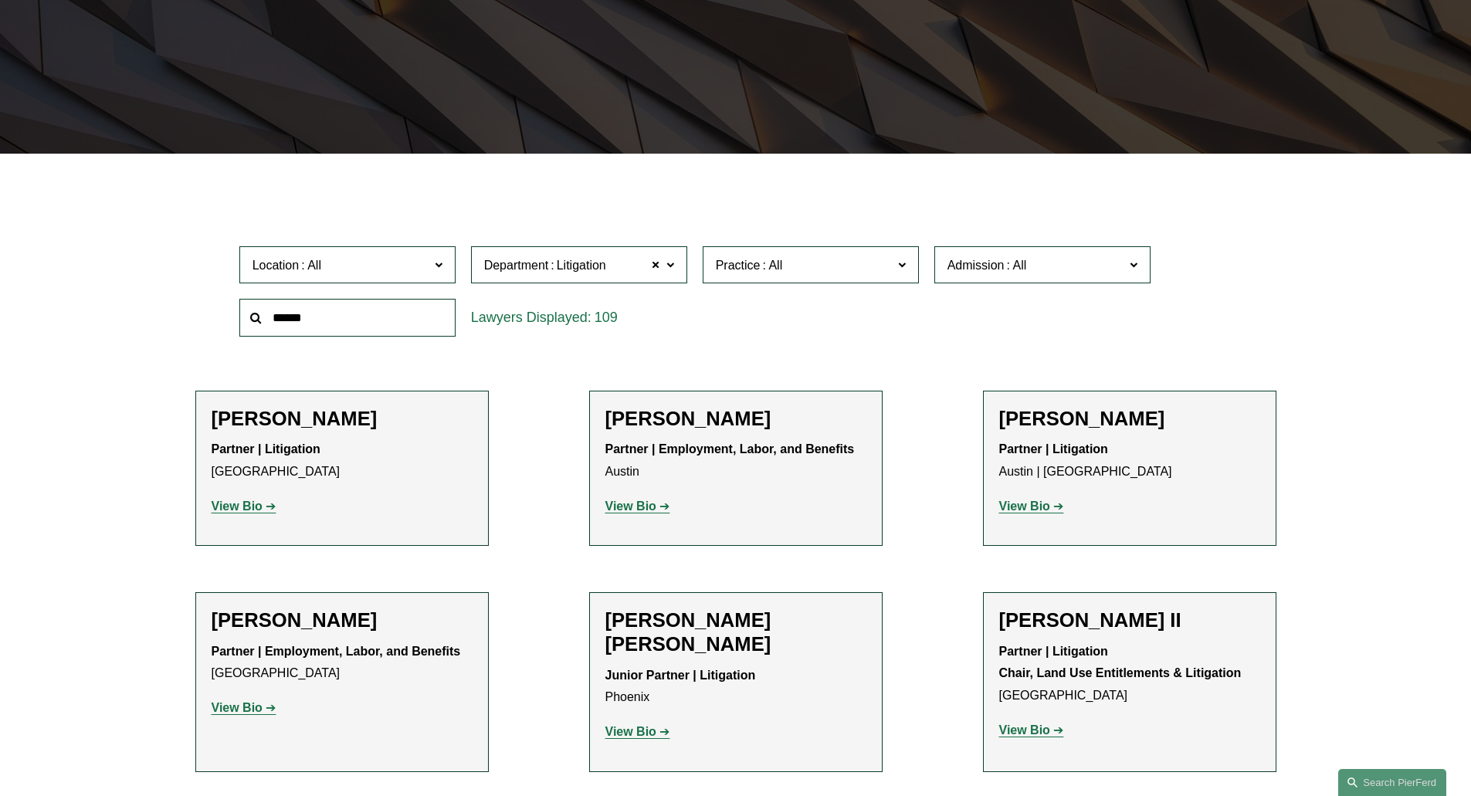
scroll to position [960, 0]
click at [0, 0] on link "[US_STATE]" at bounding box center [0, 0] width 0 height 0
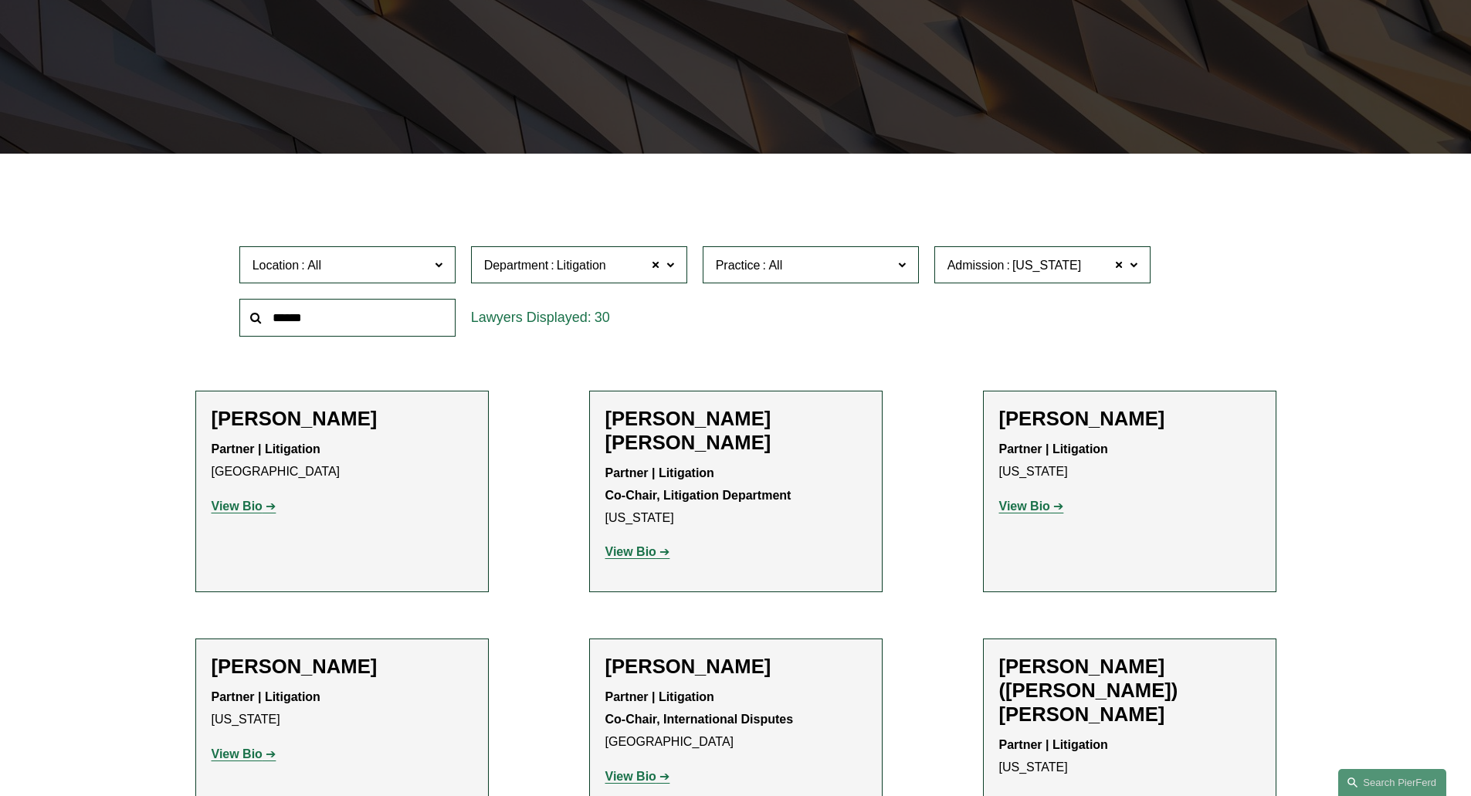
click at [1227, 276] on div "Location All Atlanta Austin Bellevue Boston Charlotte Chicago Cincinnati Clevel…" at bounding box center [736, 292] width 1009 height 106
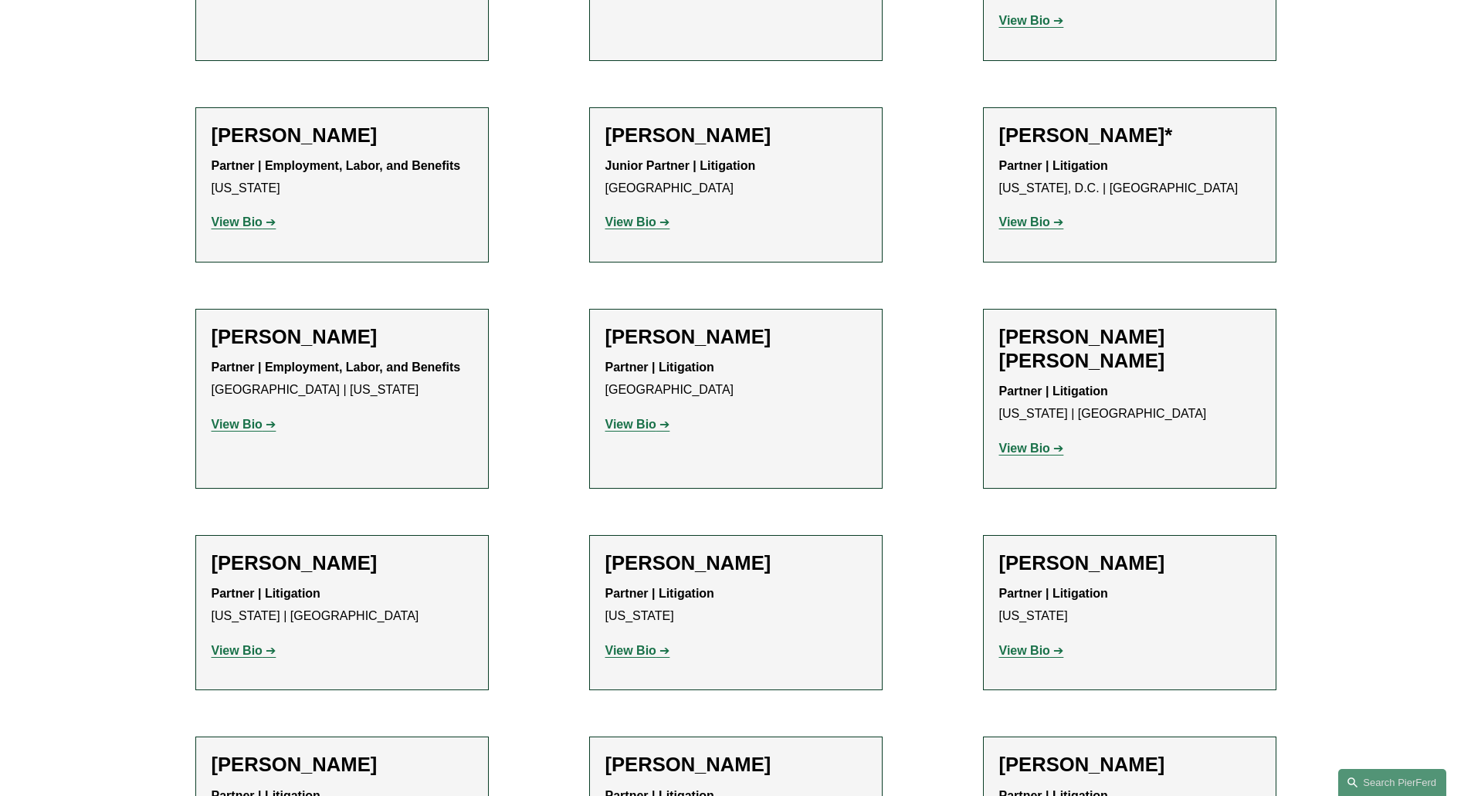
scroll to position [1328, 0]
